Goal: Task Accomplishment & Management: Complete application form

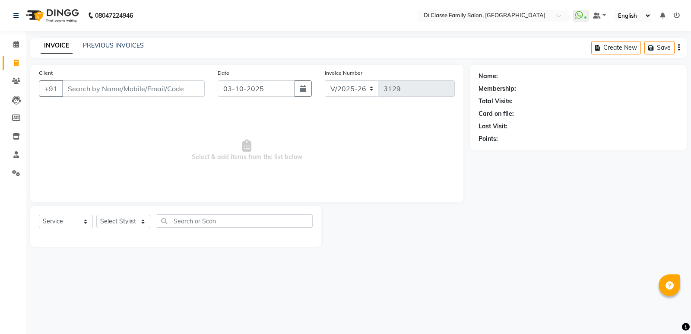
select select "6346"
select select "service"
drag, startPoint x: 116, startPoint y: 78, endPoint x: 116, endPoint y: 84, distance: 6.1
click at [116, 84] on div "Client +91" at bounding box center [121, 85] width 179 height 35
click at [119, 92] on input "Client" at bounding box center [133, 88] width 142 height 16
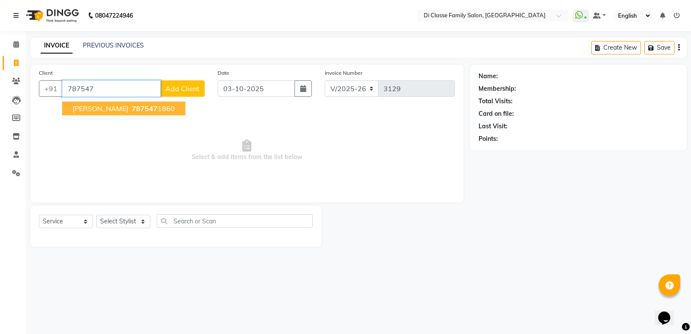
click at [132, 112] on span "787547" at bounding box center [145, 108] width 26 height 9
type input "7875471860"
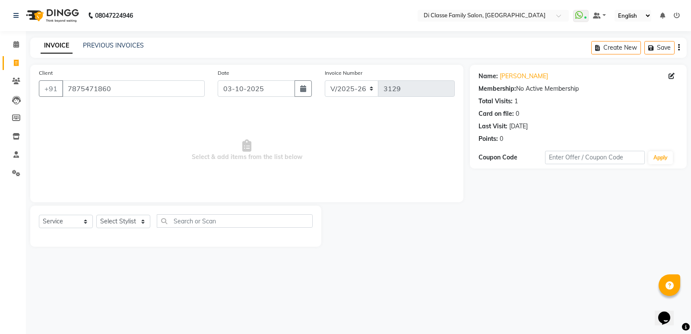
click at [155, 162] on span "Select & add items from the list below" at bounding box center [247, 150] width 416 height 86
drag, startPoint x: 351, startPoint y: 87, endPoint x: 351, endPoint y: 92, distance: 5.2
click at [351, 87] on select "INV/2025 V/2025-26" at bounding box center [352, 88] width 54 height 16
select select "8538"
click at [325, 80] on select "INV/2025 V/2025-26" at bounding box center [352, 88] width 54 height 16
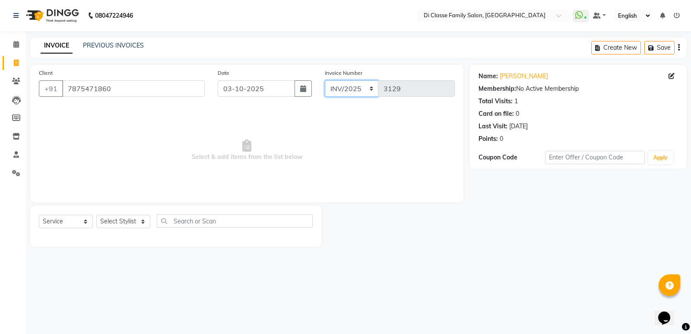
type input "0441"
click at [126, 222] on select "Select Stylist ADMIN [PERSON_NAME] [PERSON_NAME] KAPIL [PERSON_NAME] [PERSON_NA…" at bounding box center [123, 221] width 54 height 13
select select "92217"
click at [96, 215] on select "Select Stylist ADMIN [PERSON_NAME] [PERSON_NAME] KAPIL [PERSON_NAME] [PERSON_NA…" at bounding box center [123, 221] width 54 height 13
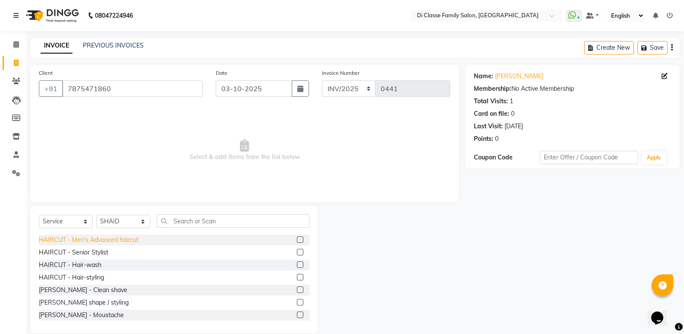
click at [131, 237] on div "HAIRCUT - Men's Advanced haircut" at bounding box center [89, 239] width 100 height 9
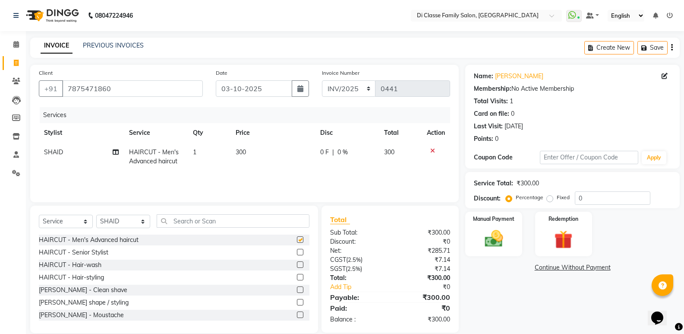
checkbox input "false"
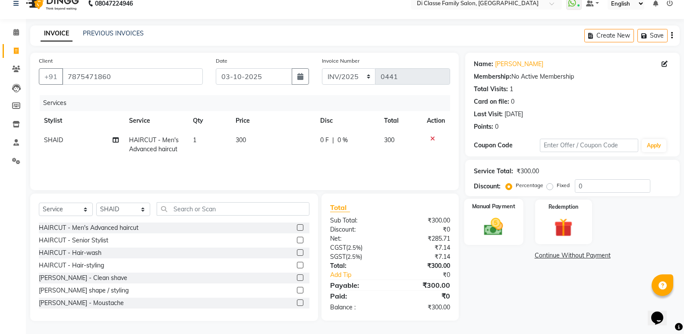
click at [501, 231] on img at bounding box center [493, 226] width 31 height 22
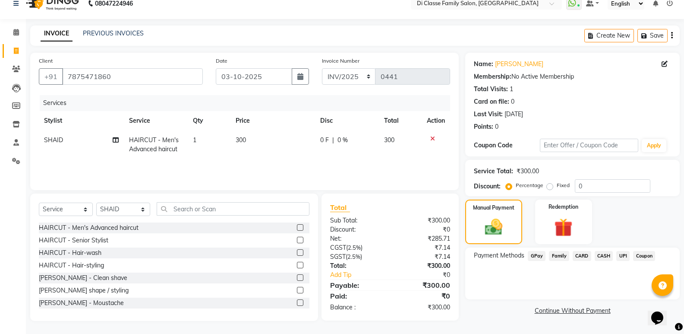
click at [598, 256] on span "CASH" at bounding box center [604, 256] width 19 height 10
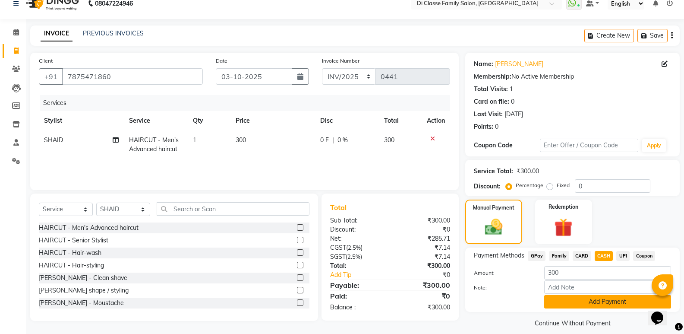
click at [585, 303] on button "Add Payment" at bounding box center [607, 301] width 127 height 13
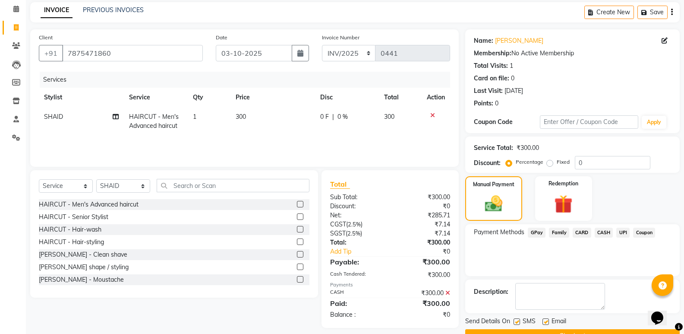
scroll to position [57, 0]
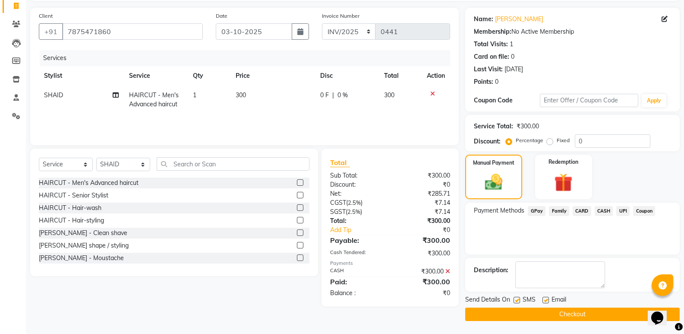
drag, startPoint x: 581, startPoint y: 316, endPoint x: 580, endPoint y: 321, distance: 5.3
click at [581, 316] on button "Checkout" at bounding box center [572, 313] width 215 height 13
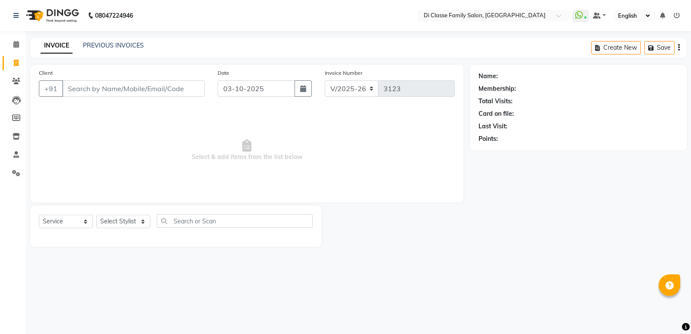
select select "6346"
select select "service"
click at [121, 218] on select "Select Stylist ADMIN [PERSON_NAME] [PERSON_NAME] KAPIL [PERSON_NAME] [PERSON_NA…" at bounding box center [123, 221] width 54 height 13
select select "50727"
click at [96, 215] on select "Select Stylist ADMIN [PERSON_NAME] [PERSON_NAME] KAPIL [PERSON_NAME] [PERSON_NA…" at bounding box center [123, 221] width 54 height 13
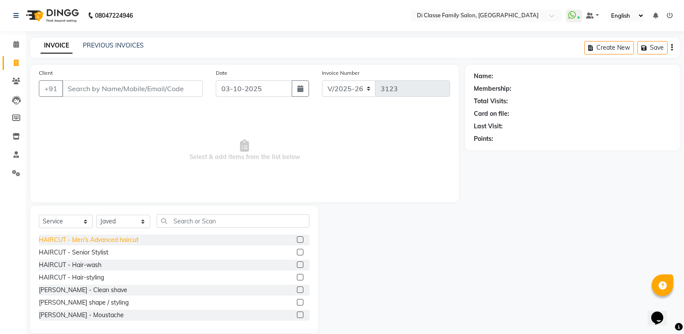
click at [127, 240] on div "HAIRCUT - Men's Advanced haircut" at bounding box center [89, 239] width 100 height 9
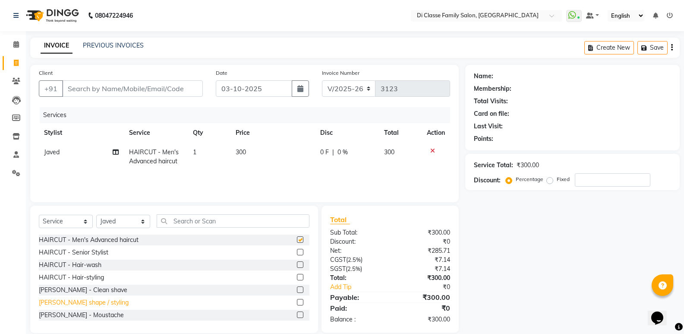
checkbox input "false"
drag, startPoint x: 109, startPoint y: 300, endPoint x: 108, endPoint y: 293, distance: 7.0
click at [108, 299] on div "[PERSON_NAME] shape / styling" at bounding box center [84, 302] width 90 height 9
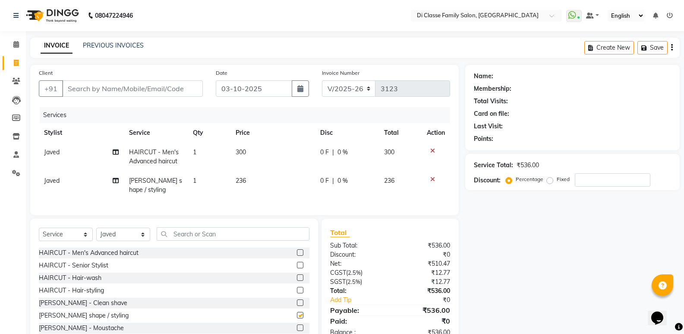
checkbox input "false"
click at [162, 93] on input "Client" at bounding box center [132, 88] width 141 height 16
drag, startPoint x: 126, startPoint y: 88, endPoint x: 422, endPoint y: 32, distance: 301.4
click at [141, 88] on input "Client" at bounding box center [132, 88] width 141 height 16
type input "8"
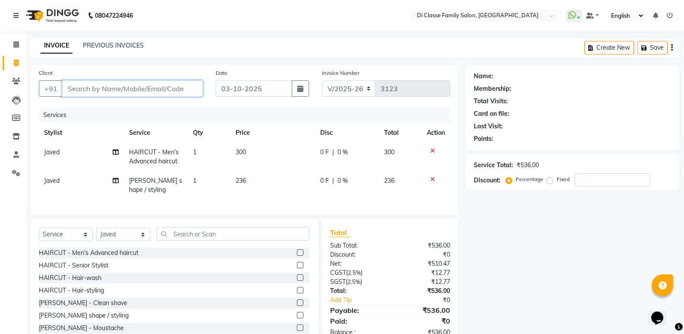
type input "0"
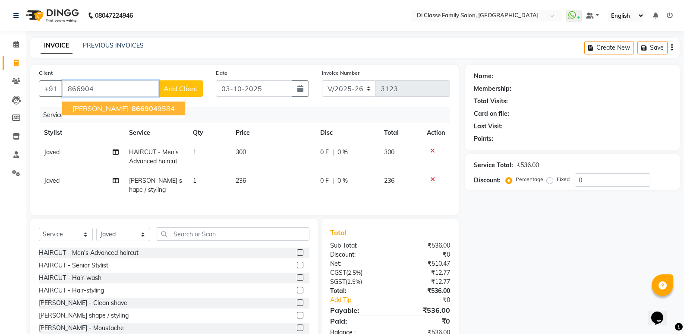
click at [167, 105] on ngb-highlight "866904 9584" at bounding box center [152, 108] width 45 height 9
type input "8669049584"
select select "1: Object"
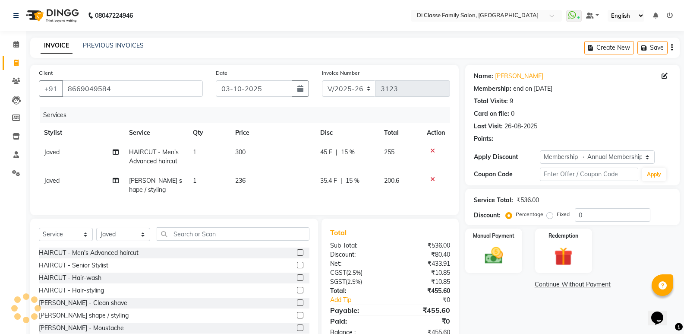
type input "15"
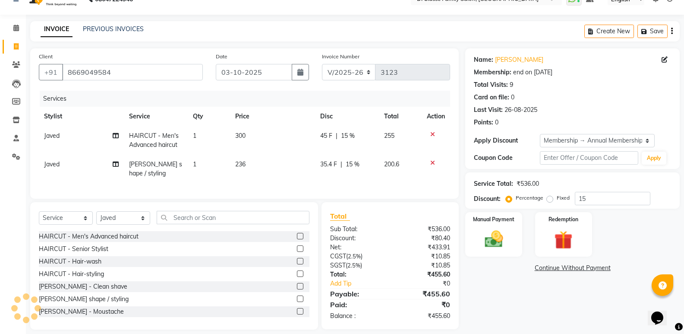
scroll to position [32, 0]
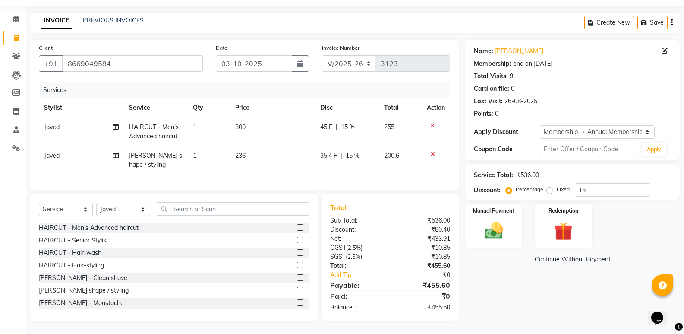
click at [347, 157] on td "35.4 F | 15 %" at bounding box center [347, 160] width 64 height 28
select select "50727"
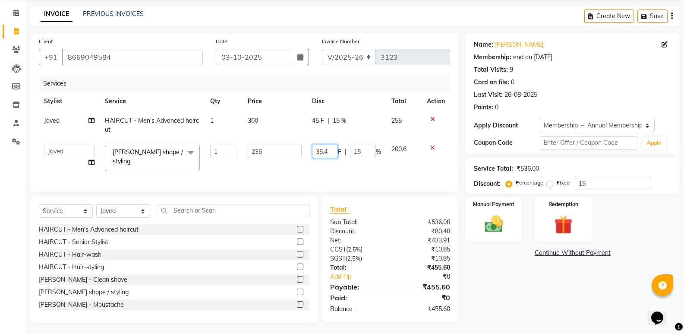
click at [336, 151] on input "35.4" at bounding box center [325, 151] width 26 height 13
type input "36"
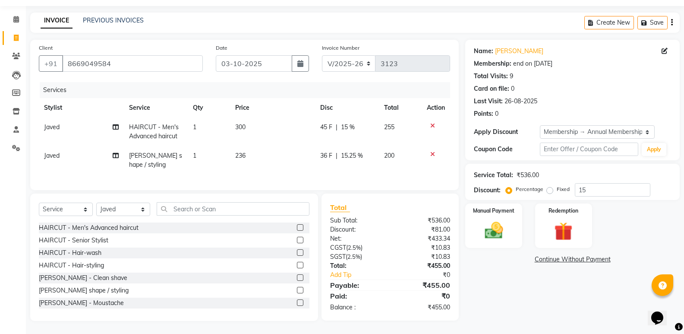
click at [497, 284] on div "Name: Rohan Walke Membership: end on 18-07-2026 Total Visits: 9 Card on file: 0…" at bounding box center [575, 180] width 221 height 281
click at [469, 243] on div "Name: Rohan Walke Membership: end on 18-07-2026 Total Visits: 9 Card on file: 0…" at bounding box center [575, 180] width 221 height 281
click at [485, 228] on img at bounding box center [493, 230] width 31 height 22
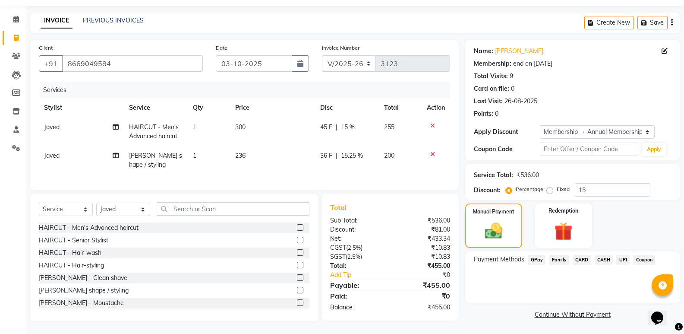
click at [535, 255] on span "GPay" at bounding box center [537, 260] width 18 height 10
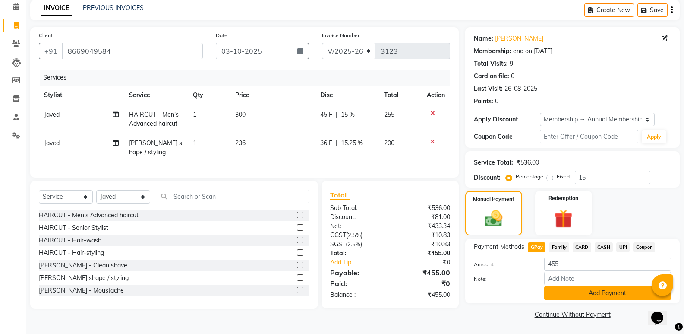
click at [555, 292] on button "Add Payment" at bounding box center [607, 292] width 127 height 13
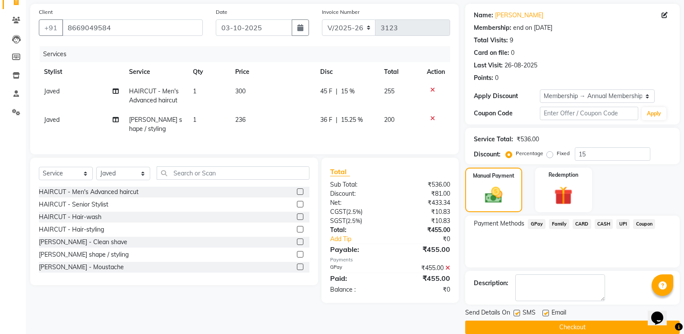
scroll to position [74, 0]
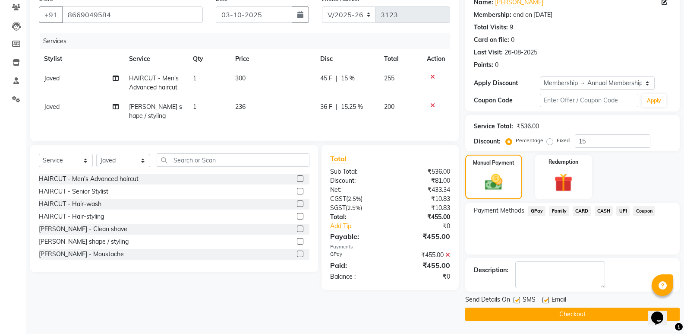
click at [564, 317] on button "Checkout" at bounding box center [572, 313] width 215 height 13
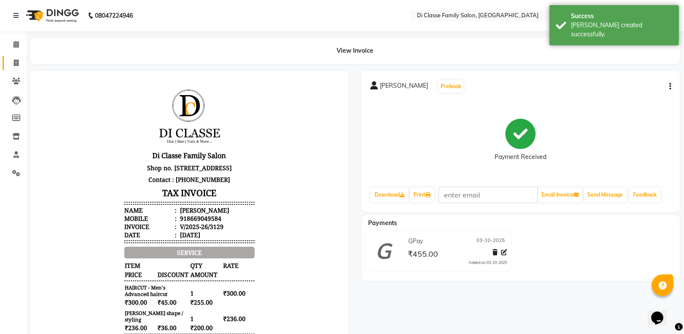
click at [12, 68] on link "Invoice" at bounding box center [13, 63] width 21 height 14
select select "6346"
select select "service"
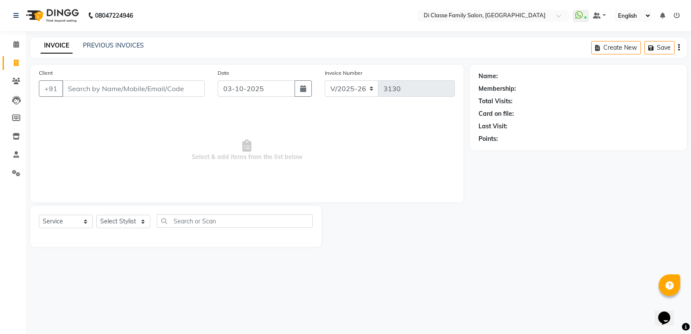
click at [242, 40] on div "INVOICE PREVIOUS INVOICES Create New Save" at bounding box center [358, 48] width 656 height 20
click at [112, 44] on link "PREVIOUS INVOICES" at bounding box center [113, 45] width 61 height 8
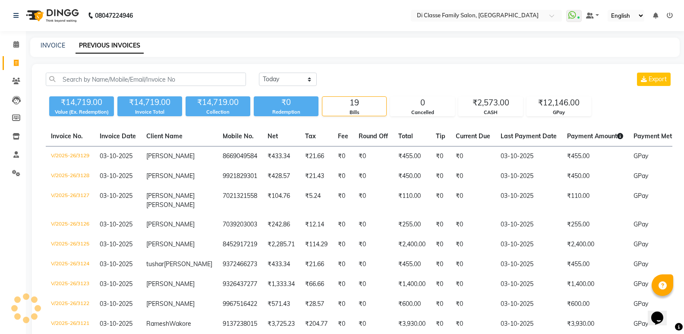
click at [206, 43] on div "INVOICE PREVIOUS INVOICES" at bounding box center [349, 45] width 639 height 9
drag, startPoint x: 54, startPoint y: 39, endPoint x: 59, endPoint y: 48, distance: 10.1
click at [54, 40] on div "INVOICE PREVIOUS INVOICES" at bounding box center [355, 47] width 650 height 19
click at [61, 53] on div "INVOICE PREVIOUS INVOICES" at bounding box center [355, 47] width 650 height 19
click at [59, 48] on link "INVOICE" at bounding box center [53, 45] width 25 height 8
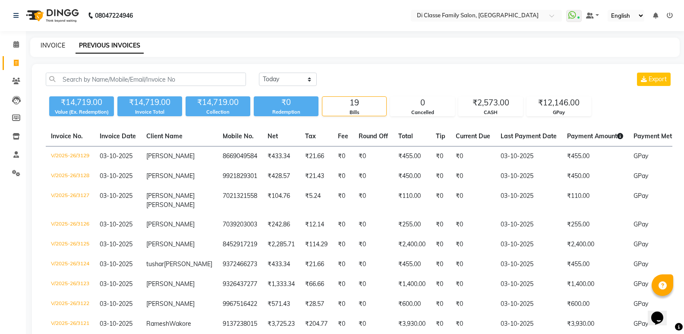
select select "6346"
select select "service"
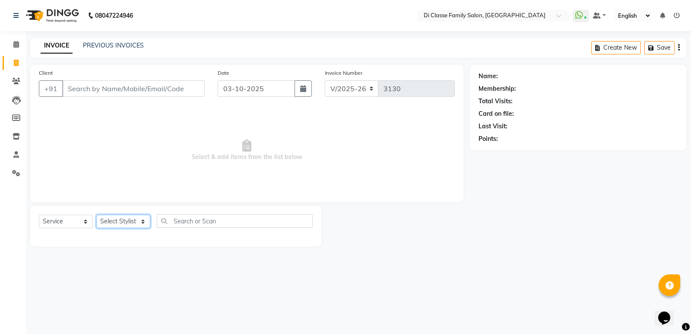
click at [144, 226] on select "Select Stylist ADMIN [PERSON_NAME] [PERSON_NAME] KAPIL [PERSON_NAME] [PERSON_NA…" at bounding box center [123, 221] width 54 height 13
select select "77033"
click at [96, 215] on select "Select Stylist ADMIN [PERSON_NAME] [PERSON_NAME] KAPIL [PERSON_NAME] [PERSON_NA…" at bounding box center [123, 221] width 54 height 13
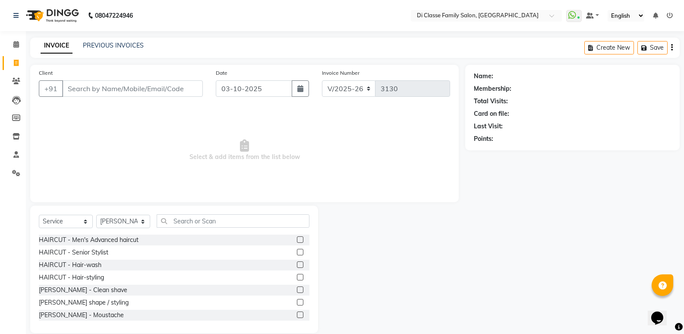
click at [100, 234] on div "Select Service Product Membership Package Voucher Prepaid Gift Card Select Styl…" at bounding box center [174, 224] width 271 height 20
click at [108, 239] on div "HAIRCUT - Men's Advanced haircut" at bounding box center [89, 239] width 100 height 9
checkbox input "false"
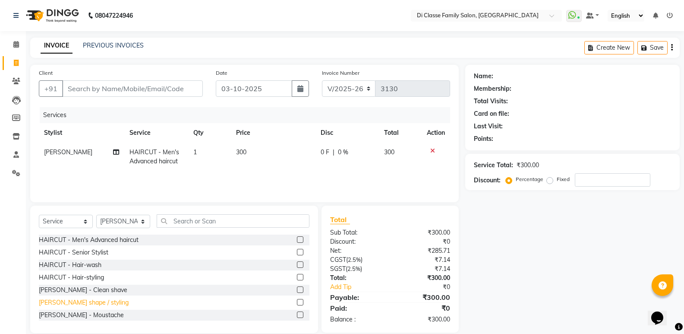
click at [109, 301] on div "[PERSON_NAME] shape / styling" at bounding box center [84, 302] width 90 height 9
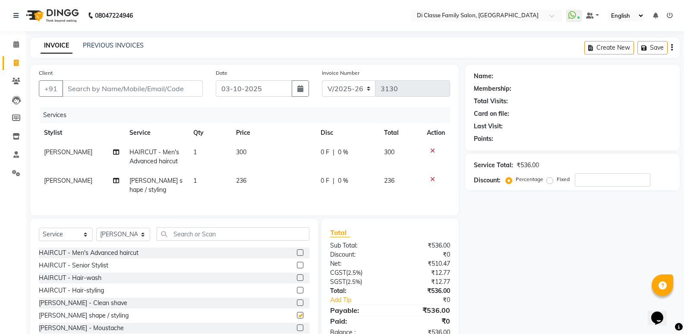
checkbox input "false"
click at [273, 240] on input "text" at bounding box center [233, 233] width 153 height 13
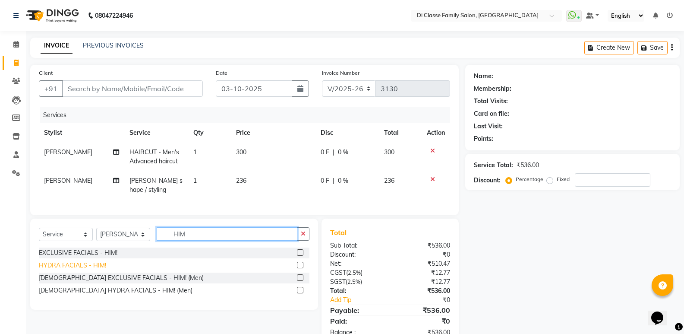
type input "HIM"
click at [81, 270] on div "HYDRA FACIALS - HIM!" at bounding box center [72, 265] width 67 height 9
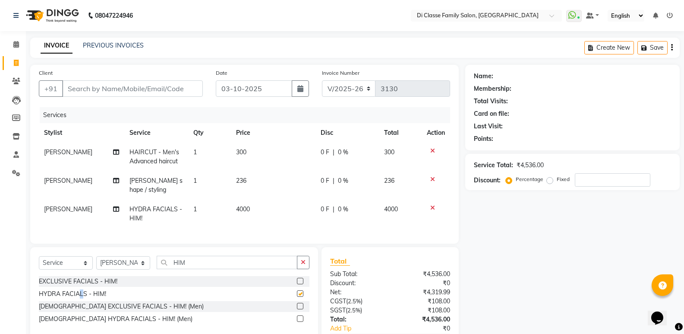
checkbox input "false"
click at [301, 269] on button "button" at bounding box center [303, 262] width 13 height 13
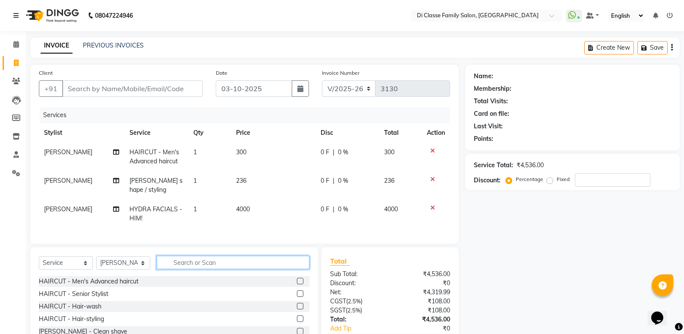
click at [263, 269] on input "text" at bounding box center [233, 262] width 153 height 13
type input "D-T"
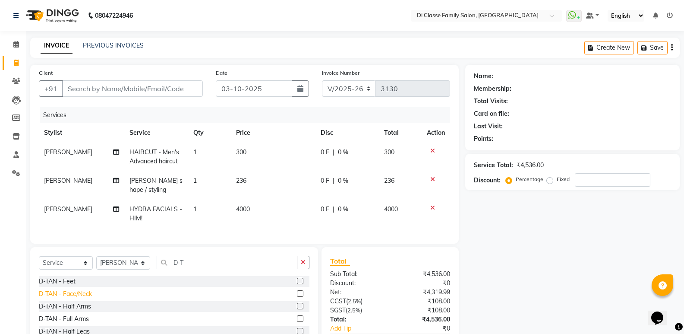
click at [77, 298] on div "D-TAN - Face/Neck" at bounding box center [65, 293] width 53 height 9
checkbox input "false"
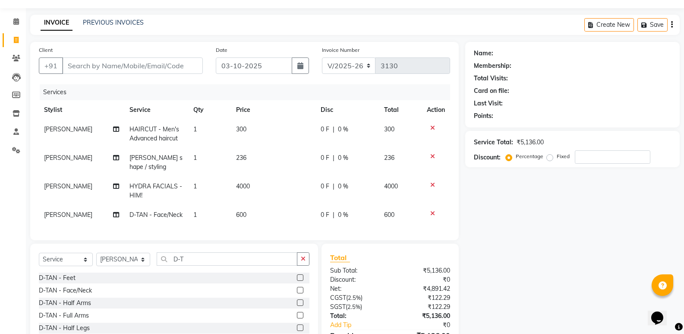
scroll to position [43, 0]
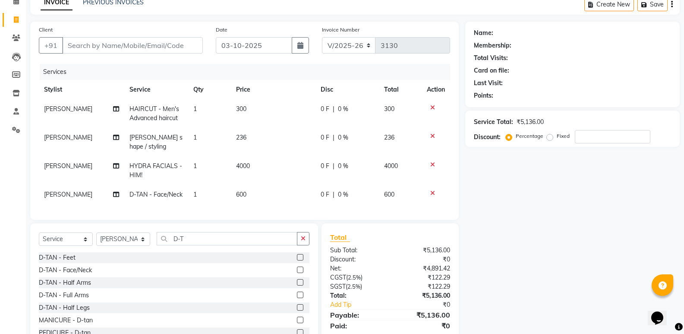
drag, startPoint x: 522, startPoint y: 252, endPoint x: 516, endPoint y: 252, distance: 6.9
click at [522, 252] on div "Name: Membership: Total Visits: Card on file: Last Visit: Points: Service Total…" at bounding box center [575, 186] width 221 height 329
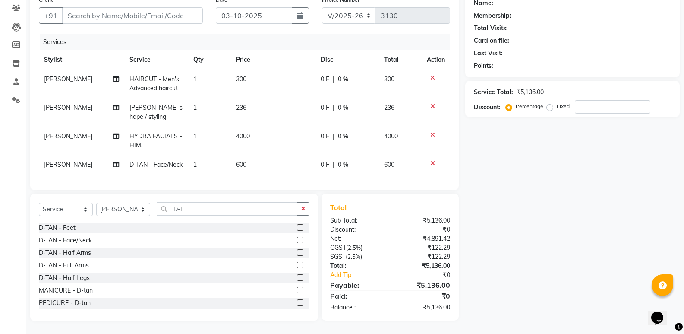
scroll to position [0, 0]
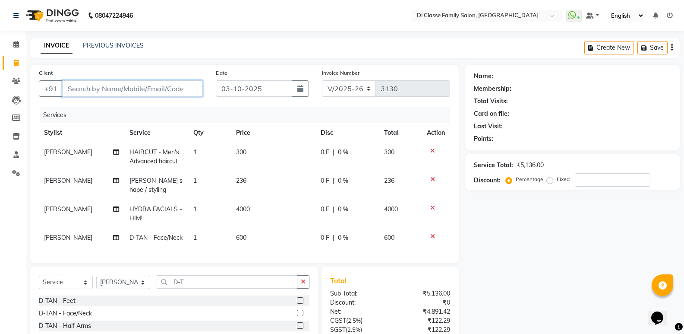
drag, startPoint x: 187, startPoint y: 86, endPoint x: 199, endPoint y: 96, distance: 15.9
click at [194, 91] on input "Client" at bounding box center [132, 88] width 141 height 16
type input "8"
type input "0"
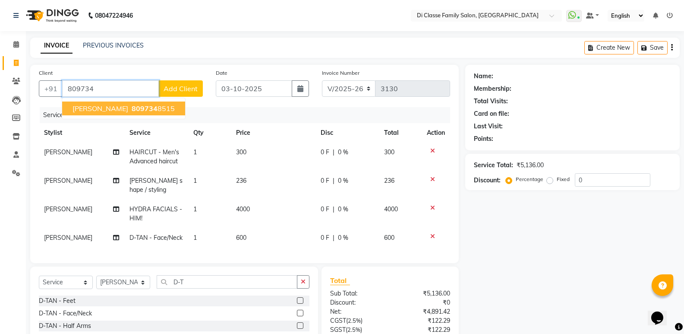
click at [121, 111] on span "Swapnil Shinde" at bounding box center [101, 108] width 56 height 9
type input "8097348515"
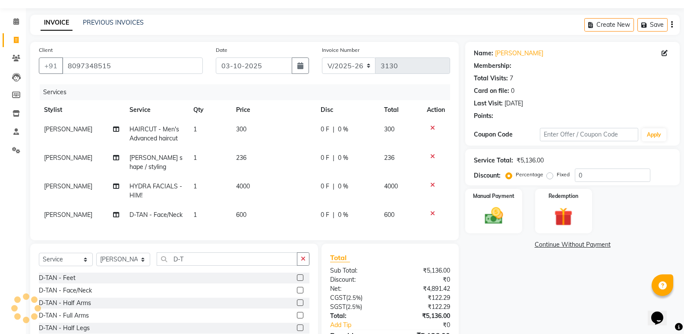
select select "1: Object"
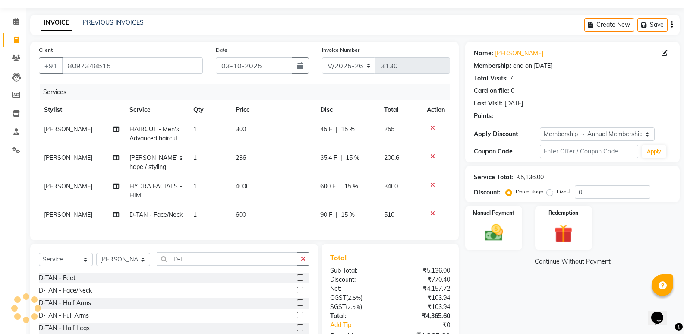
scroll to position [43, 0]
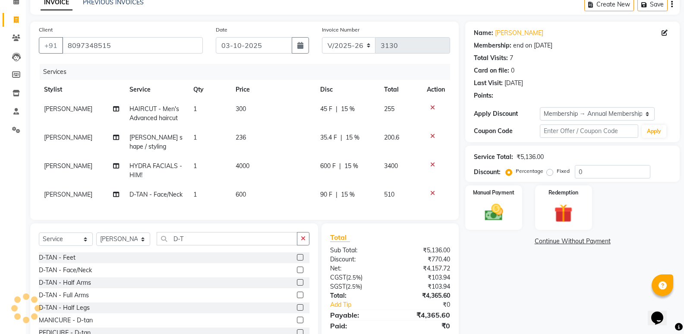
type input "15"
click at [487, 277] on div "Name: Swapnil Shinde Membership: end on 26-11-2025 Total Visits: 7 Card on file…" at bounding box center [575, 186] width 221 height 329
click at [365, 177] on td "600 F | 15 %" at bounding box center [347, 170] width 64 height 28
select select "77033"
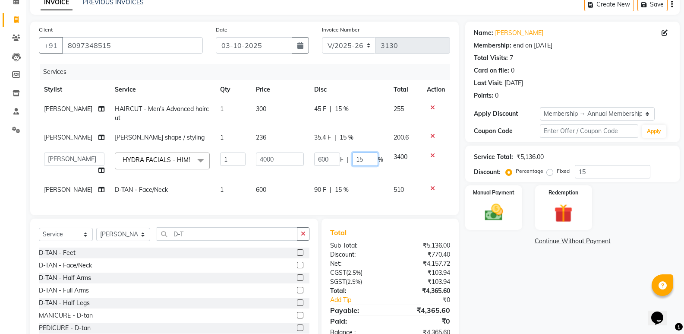
click at [363, 164] on input "15" at bounding box center [365, 158] width 26 height 13
type input "19"
drag, startPoint x: 512, startPoint y: 302, endPoint x: 468, endPoint y: 281, distance: 48.1
click at [512, 302] on div "Name: Swapnil Shinde Membership: end on 26-11-2025 Total Visits: 7 Card on file…" at bounding box center [575, 184] width 221 height 324
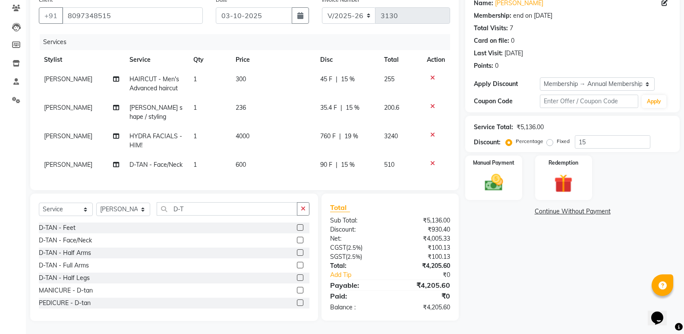
drag, startPoint x: 327, startPoint y: 117, endPoint x: 327, endPoint y: 112, distance: 5.2
click at [327, 127] on td "760 F | 19 %" at bounding box center [347, 141] width 64 height 28
select select "77033"
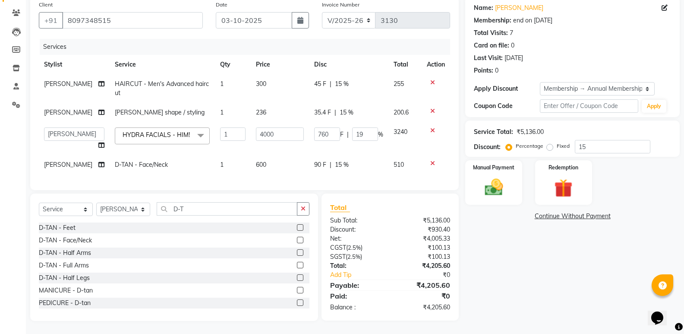
click at [330, 103] on td "35.4 F | 15 %" at bounding box center [348, 112] width 79 height 19
select select "77033"
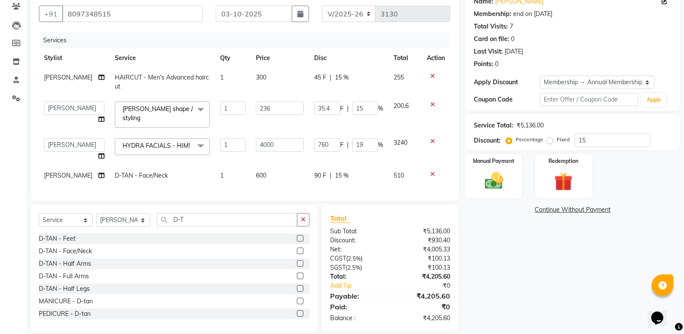
scroll to position [89, 0]
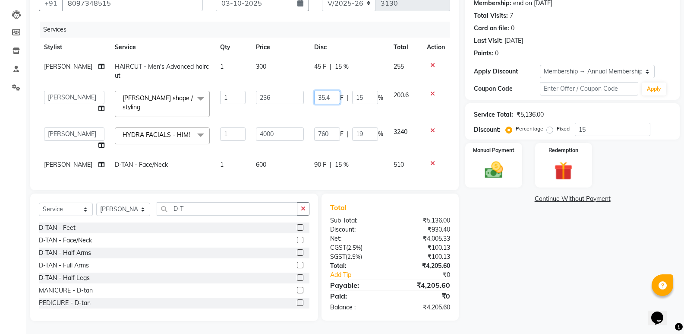
click at [329, 101] on td "35.4 F | 15 %" at bounding box center [348, 103] width 79 height 37
type input "36"
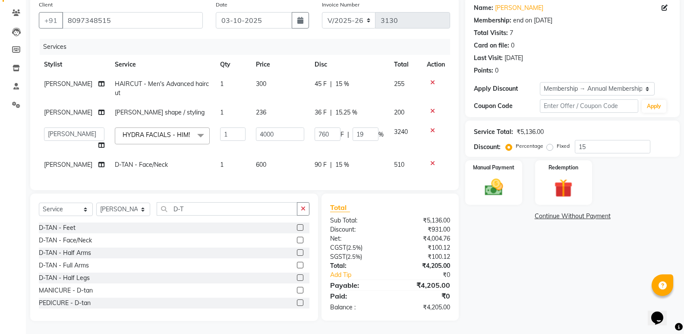
drag, startPoint x: 516, startPoint y: 271, endPoint x: 495, endPoint y: 263, distance: 23.1
click at [516, 271] on div "Name: Swapnil Shinde Membership: end on 26-11-2025 Total Visits: 7 Card on file…" at bounding box center [575, 159] width 221 height 324
click at [479, 188] on img at bounding box center [493, 187] width 31 height 22
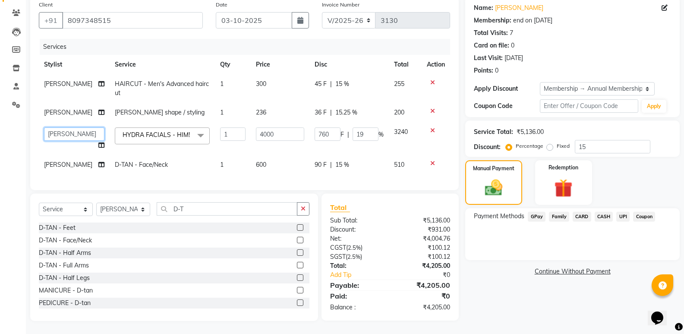
click at [48, 127] on select "ADMIN Anu Ayaz Kadri Javed KAPIL SINGH KOMAL Payal Pooja rahul Rutik Sachin SAD…" at bounding box center [74, 133] width 60 height 13
select select "47552"
click at [67, 163] on td "[PERSON_NAME]" at bounding box center [74, 164] width 71 height 19
select select "77033"
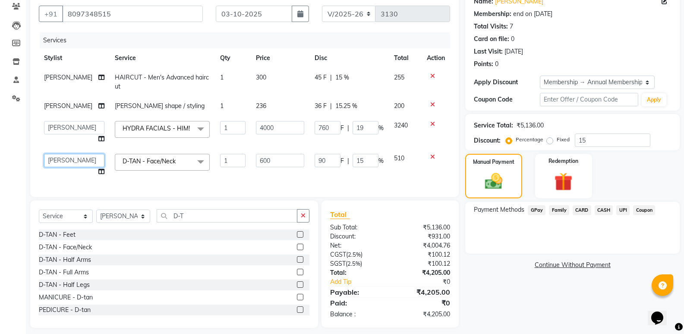
click at [67, 163] on select "ADMIN Anu Ayaz Kadri Javed KAPIL SINGH KOMAL Payal Pooja rahul Rutik Sachin SAD…" at bounding box center [74, 160] width 60 height 13
select select "47552"
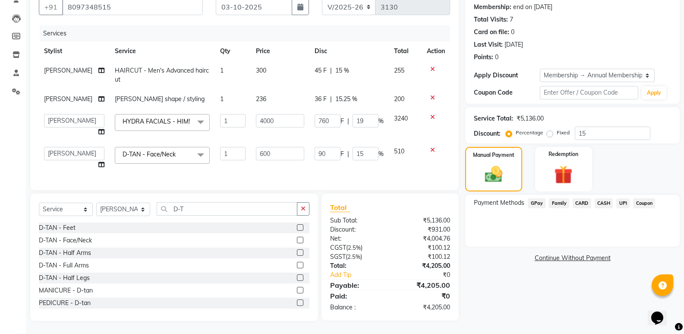
scroll to position [88, 0]
click at [474, 291] on div "Name: Swapnil Shinde Membership: end on 26-11-2025 Total Visits: 7 Card on file…" at bounding box center [575, 152] width 221 height 338
click at [534, 198] on span "GPay" at bounding box center [537, 203] width 18 height 10
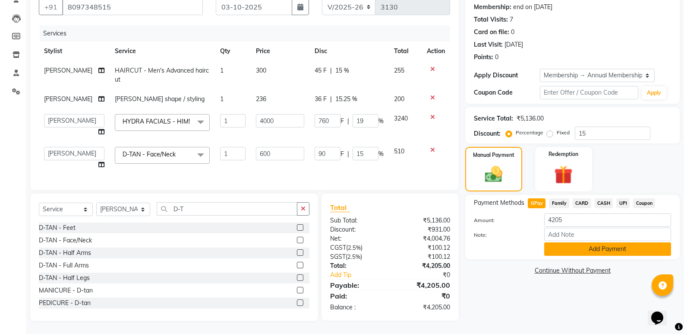
click at [552, 244] on button "Add Payment" at bounding box center [607, 248] width 127 height 13
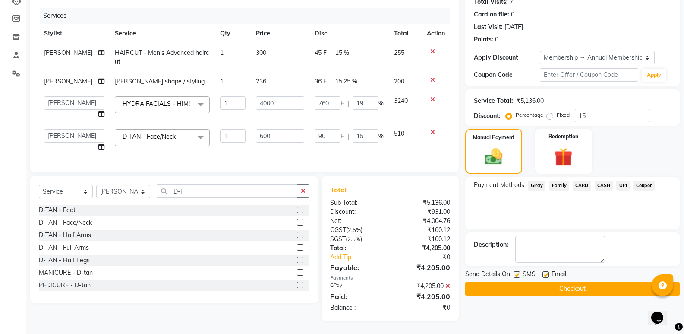
scroll to position [106, 0]
click at [554, 287] on button "Checkout" at bounding box center [572, 288] width 215 height 13
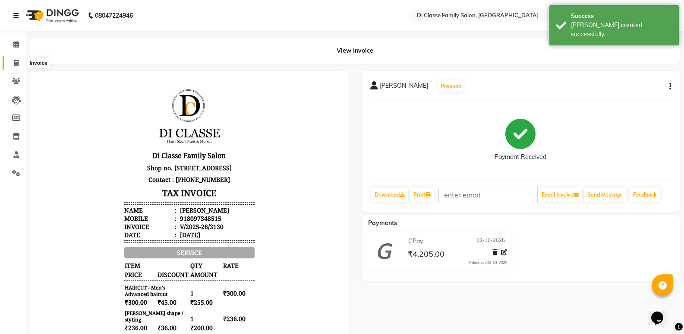
click at [9, 61] on span at bounding box center [16, 63] width 15 height 10
select select "service"
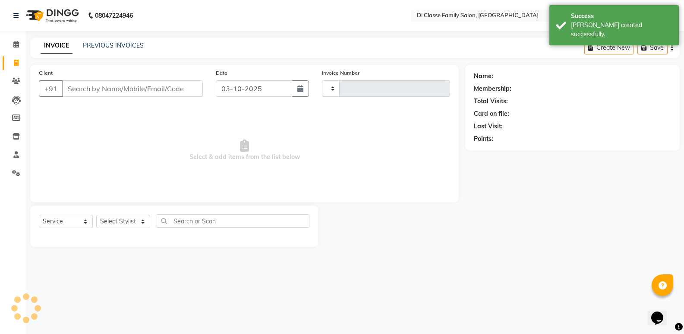
type input "3131"
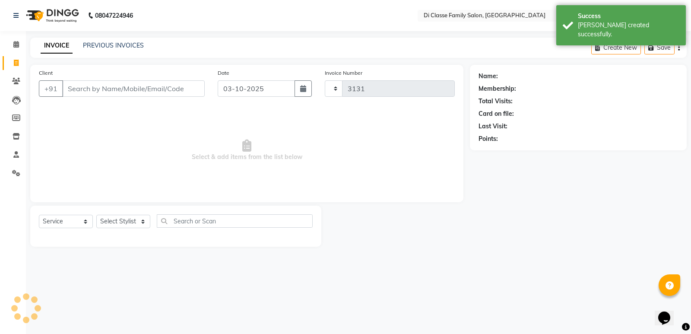
select select "6346"
click at [107, 43] on link "PREVIOUS INVOICES" at bounding box center [113, 45] width 61 height 8
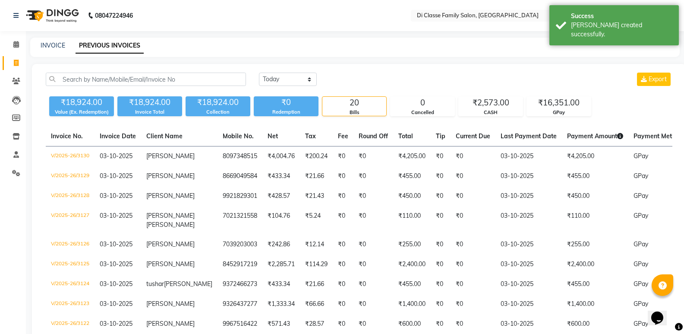
click at [208, 48] on div "INVOICE PREVIOUS INVOICES" at bounding box center [349, 45] width 639 height 9
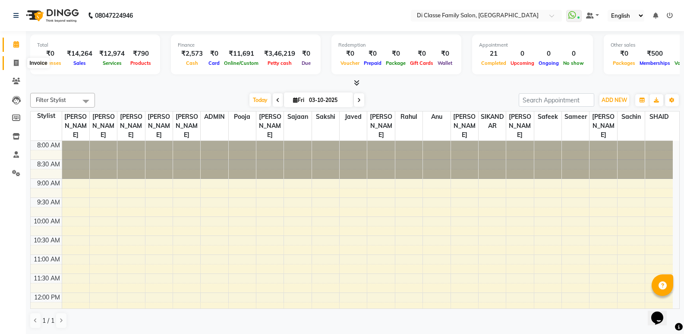
click at [21, 66] on span at bounding box center [16, 63] width 15 height 10
select select "6346"
select select "service"
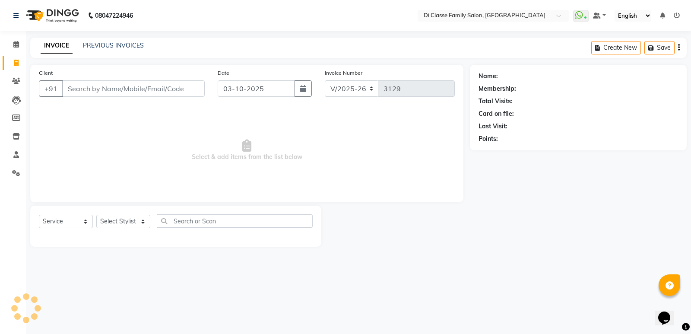
click at [102, 41] on div "INVOICE PREVIOUS INVOICES Create New Save" at bounding box center [358, 48] width 656 height 20
click at [104, 44] on link "PREVIOUS INVOICES" at bounding box center [113, 45] width 61 height 8
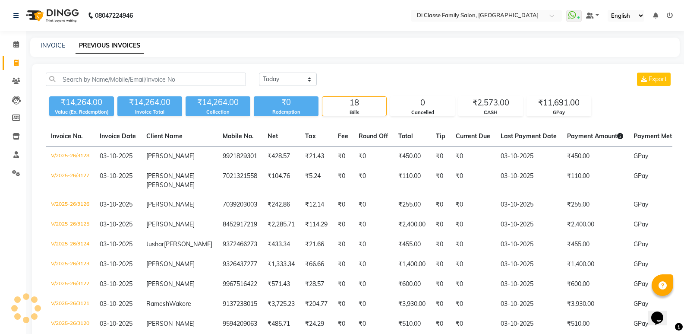
click at [215, 45] on div "INVOICE PREVIOUS INVOICES" at bounding box center [349, 45] width 639 height 9
